Goal: Information Seeking & Learning: Understand process/instructions

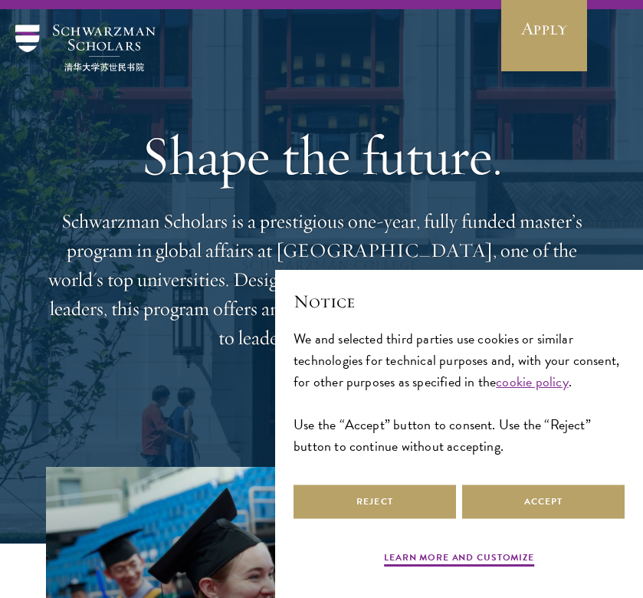
scroll to position [38, 0]
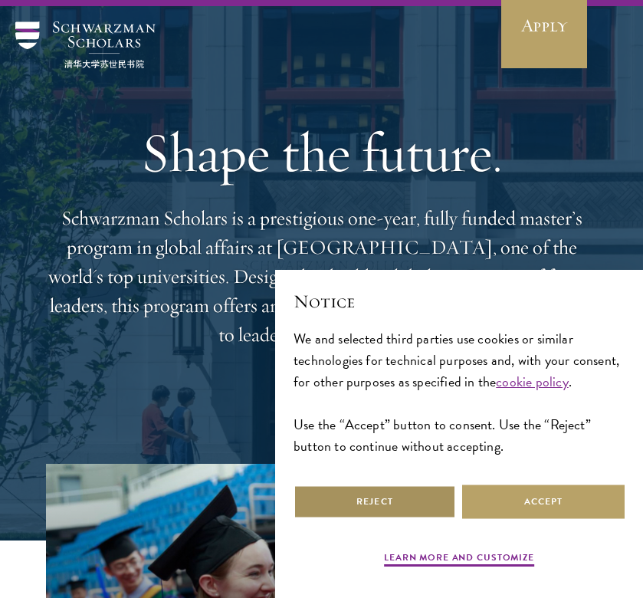
click at [419, 504] on button "Reject" at bounding box center [375, 501] width 163 height 34
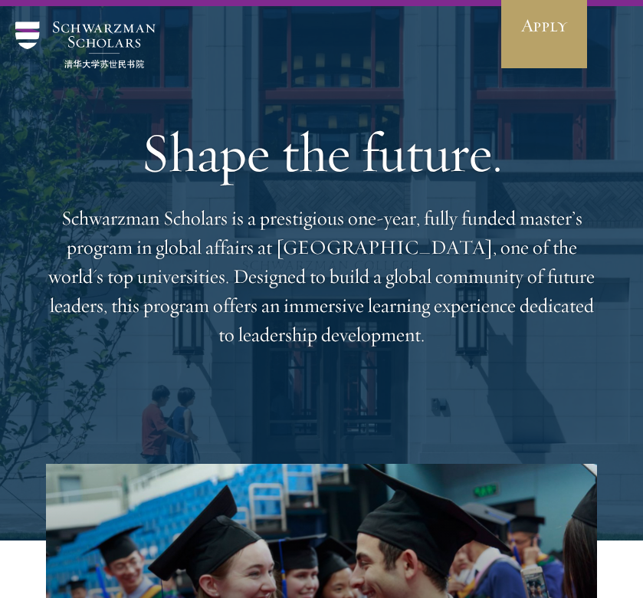
drag, startPoint x: 586, startPoint y: 31, endPoint x: 383, endPoint y: 281, distance: 322.7
click at [383, 281] on p "Schwarzman Scholars is a prestigious one-year, fully funded master’s program in…" at bounding box center [321, 277] width 551 height 146
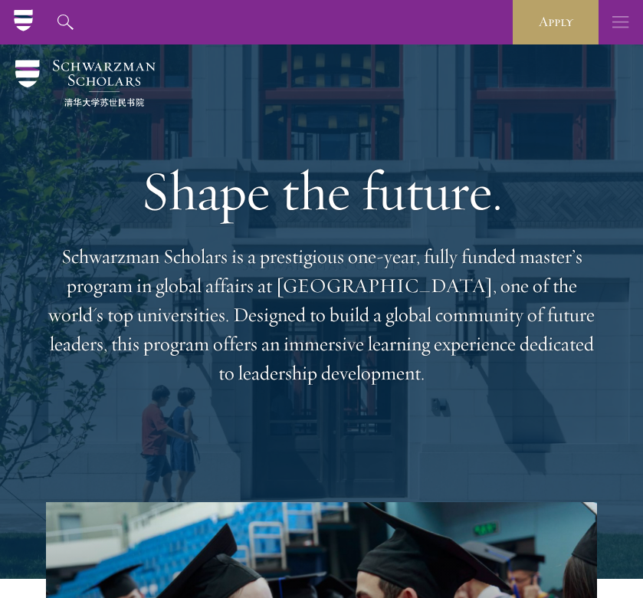
scroll to position [0, 0]
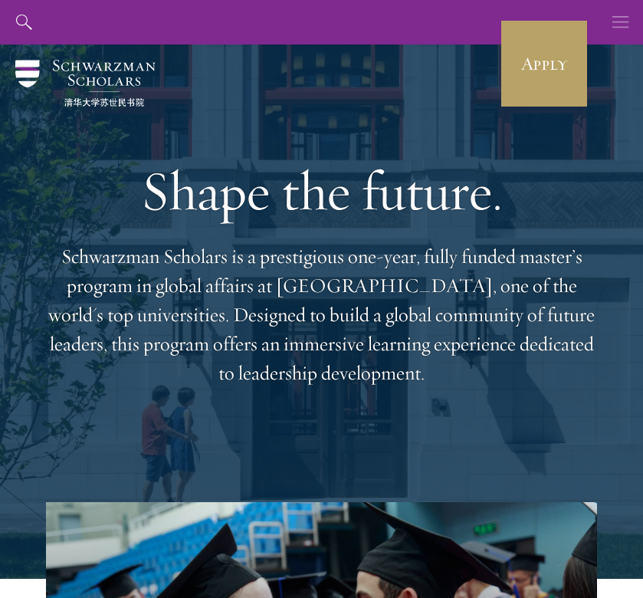
click at [617, 28] on icon "button" at bounding box center [620, 22] width 17 height 44
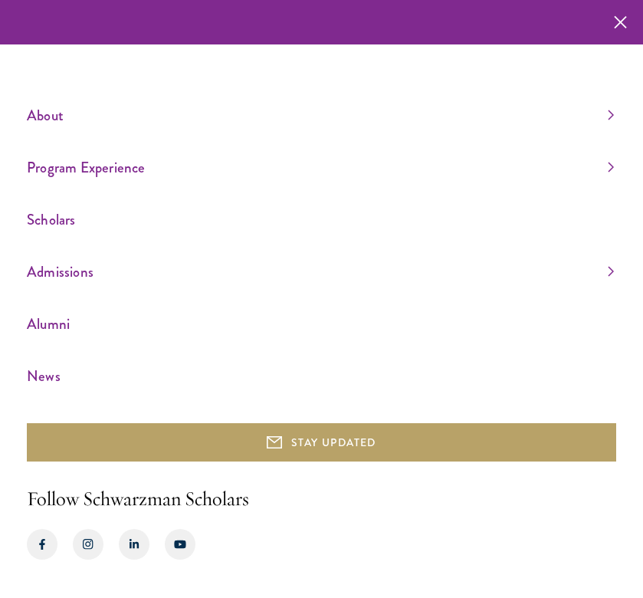
click at [163, 263] on link "Admissions" at bounding box center [320, 271] width 587 height 25
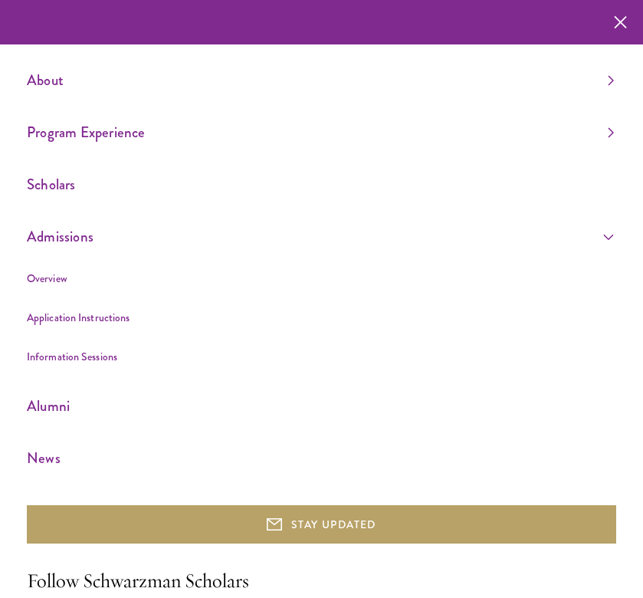
click at [120, 316] on link "Application Instructions" at bounding box center [78, 317] width 103 height 15
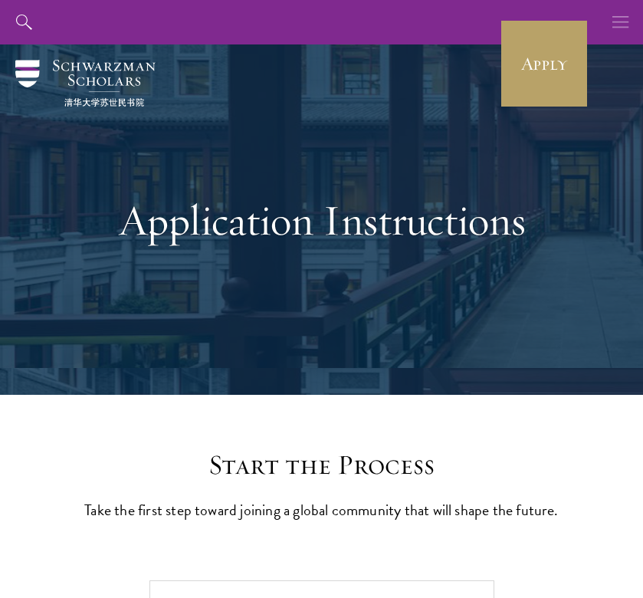
click at [614, 37] on icon "button" at bounding box center [620, 22] width 17 height 44
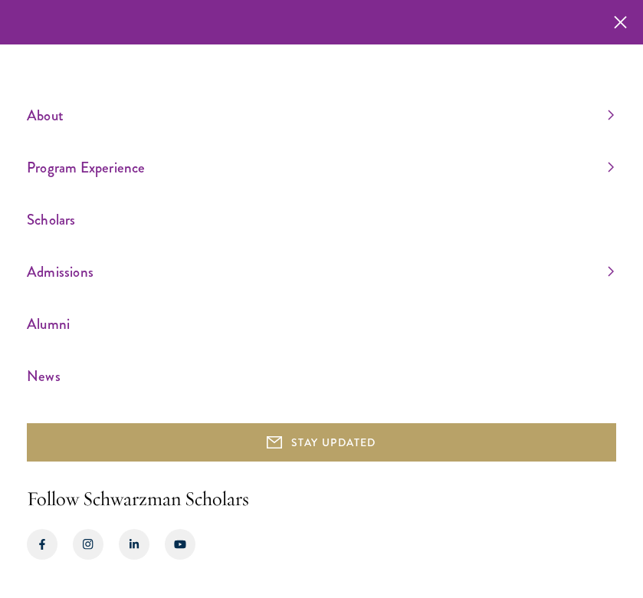
click at [624, 120] on div "About Overview Leadership Donors Program Experience Overview Curriculum Student…" at bounding box center [321, 299] width 643 height 598
click at [603, 120] on link "About" at bounding box center [320, 115] width 587 height 25
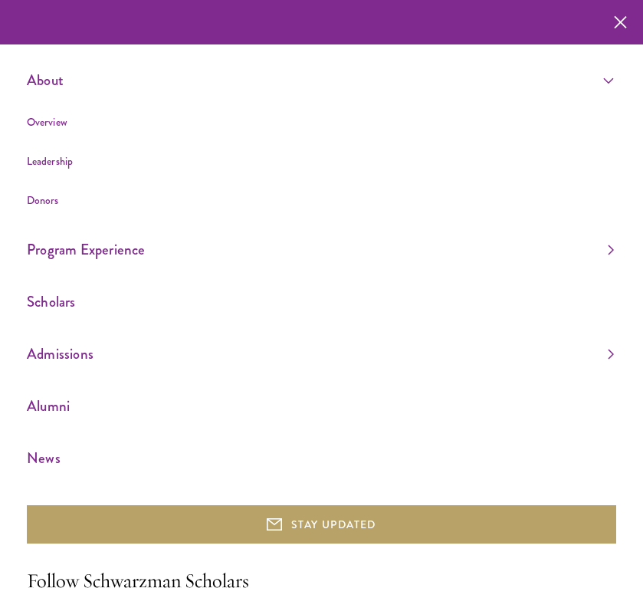
click at [616, 248] on div "About Overview Leadership Donors Program Experience Overview Curriculum Student…" at bounding box center [321, 340] width 643 height 680
click at [607, 248] on link "Program Experience" at bounding box center [320, 249] width 587 height 25
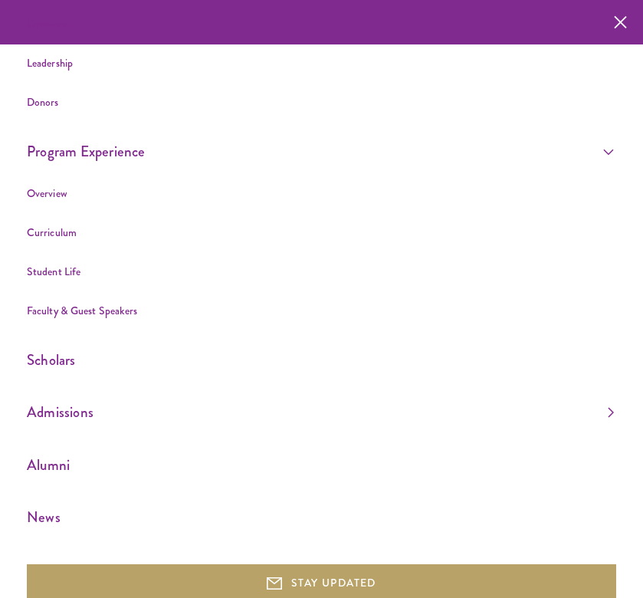
scroll to position [106, 0]
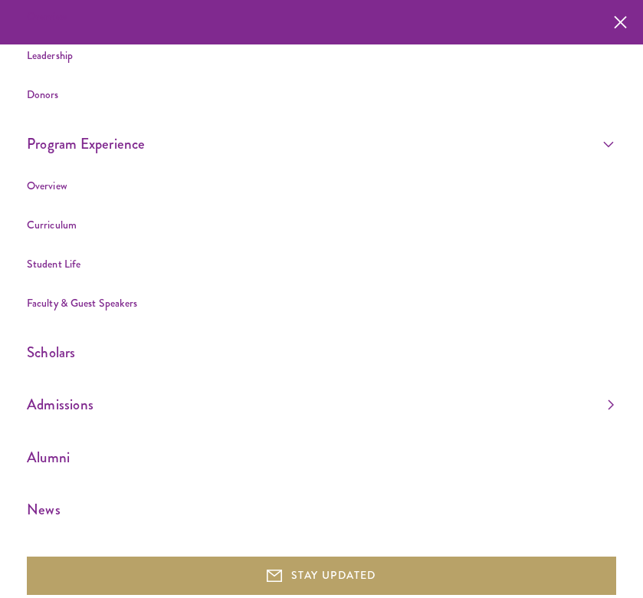
click at [604, 406] on link "Admissions" at bounding box center [320, 404] width 587 height 25
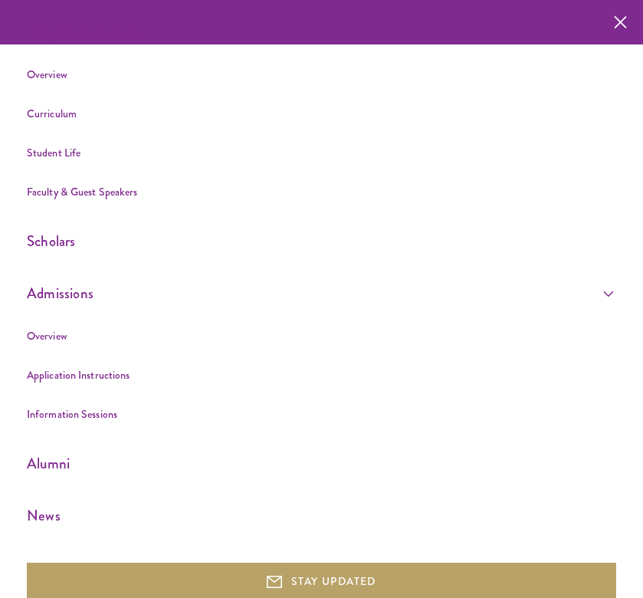
scroll to position [215, 0]
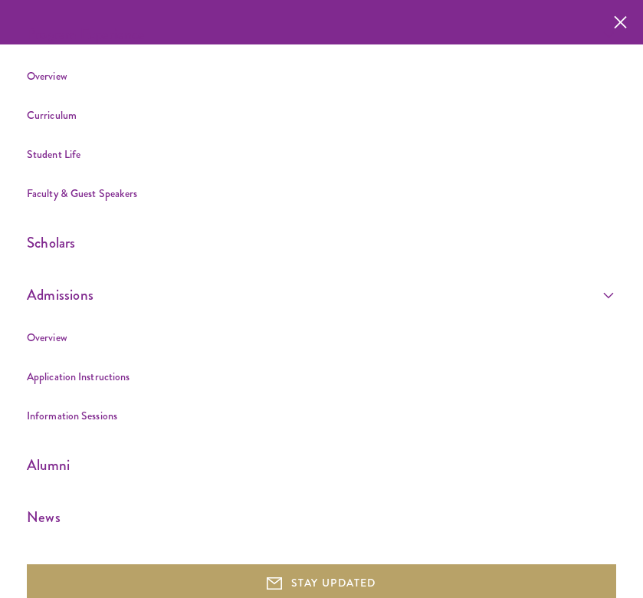
click at [110, 375] on link "Application Instructions" at bounding box center [78, 376] width 103 height 15
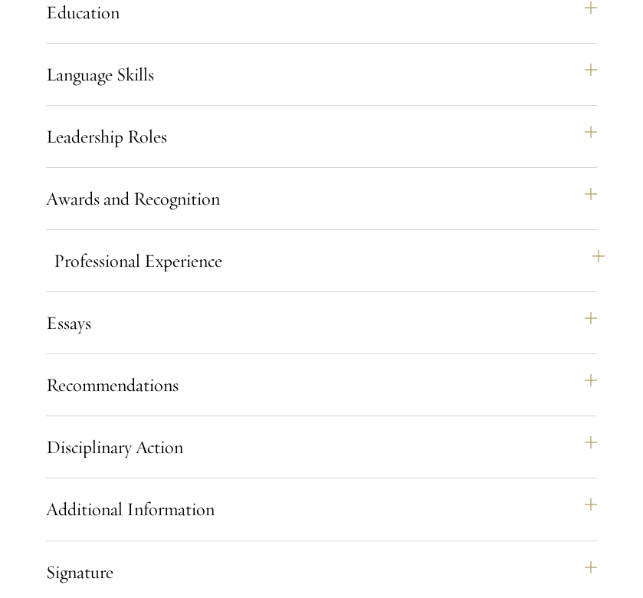
scroll to position [1605, 0]
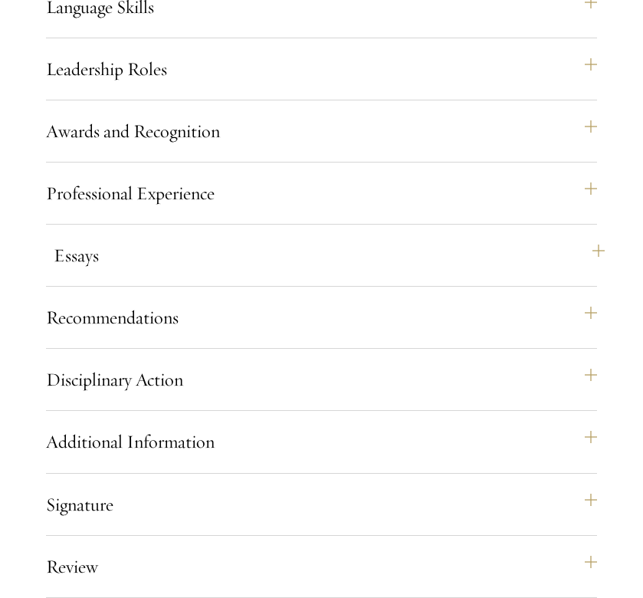
click at [295, 274] on button "Essays" at bounding box center [329, 255] width 551 height 37
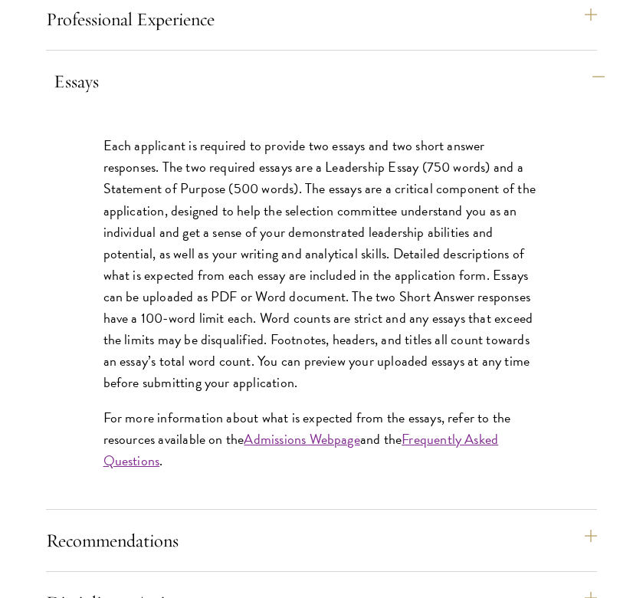
scroll to position [1777, 0]
